Goal: Task Accomplishment & Management: Manage account settings

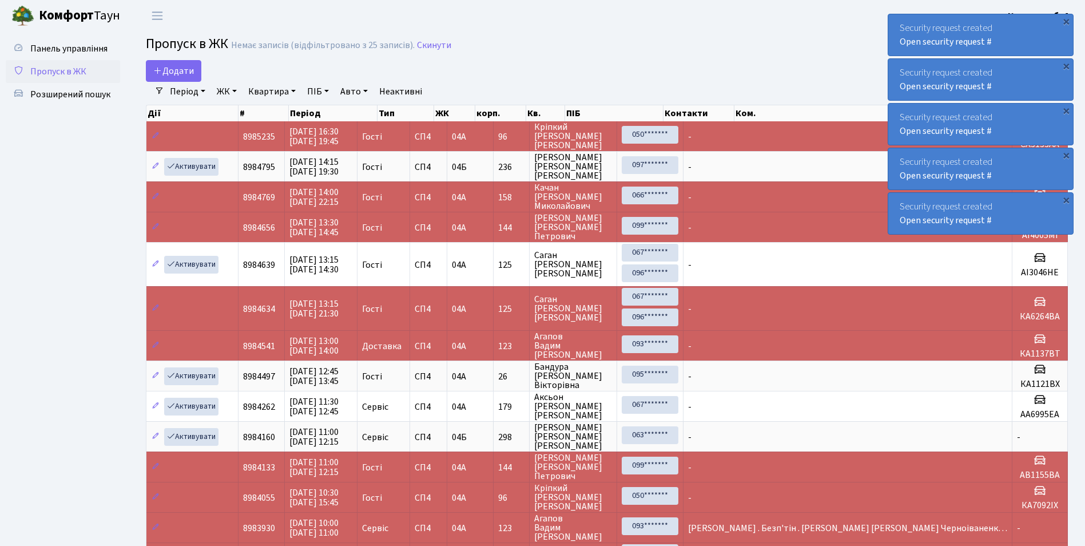
select select "25"
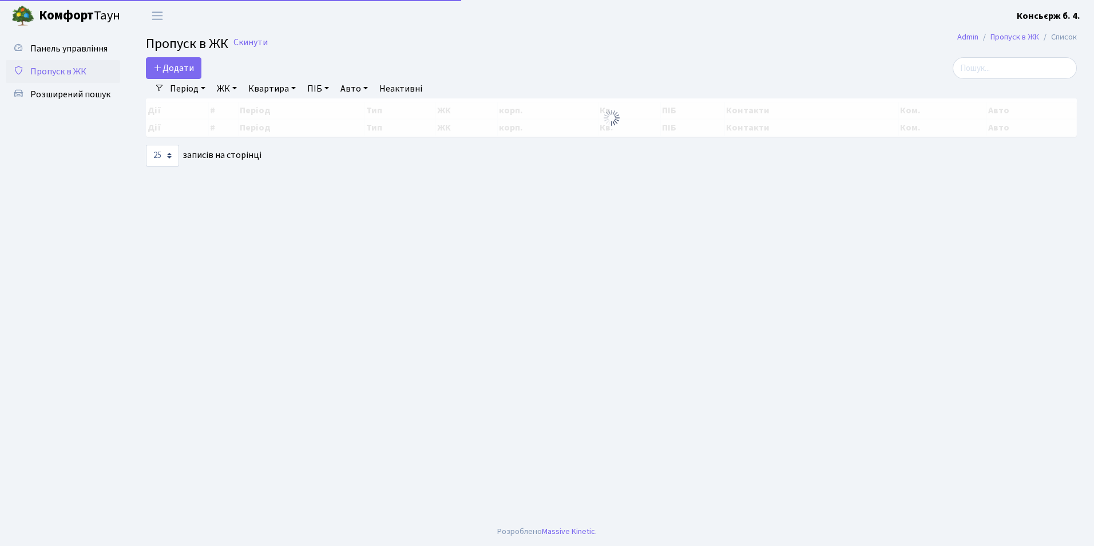
select select "25"
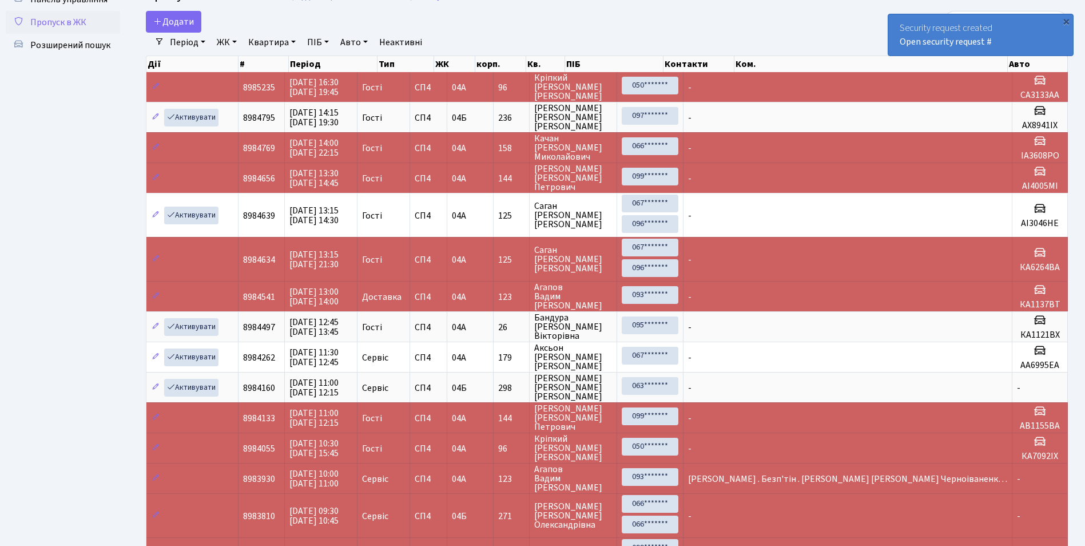
scroll to position [29, 0]
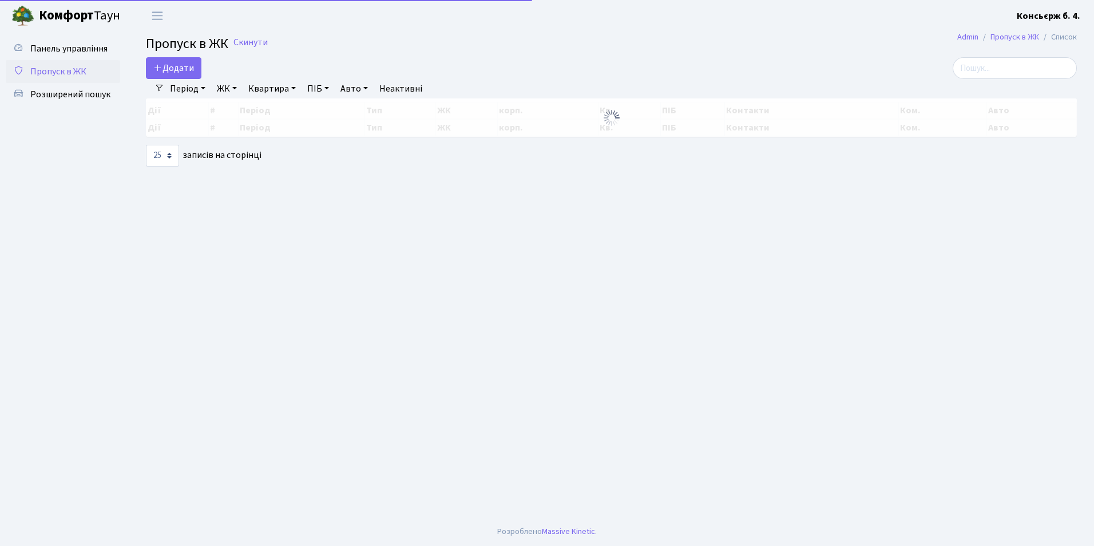
select select "25"
